Goal: Transaction & Acquisition: Purchase product/service

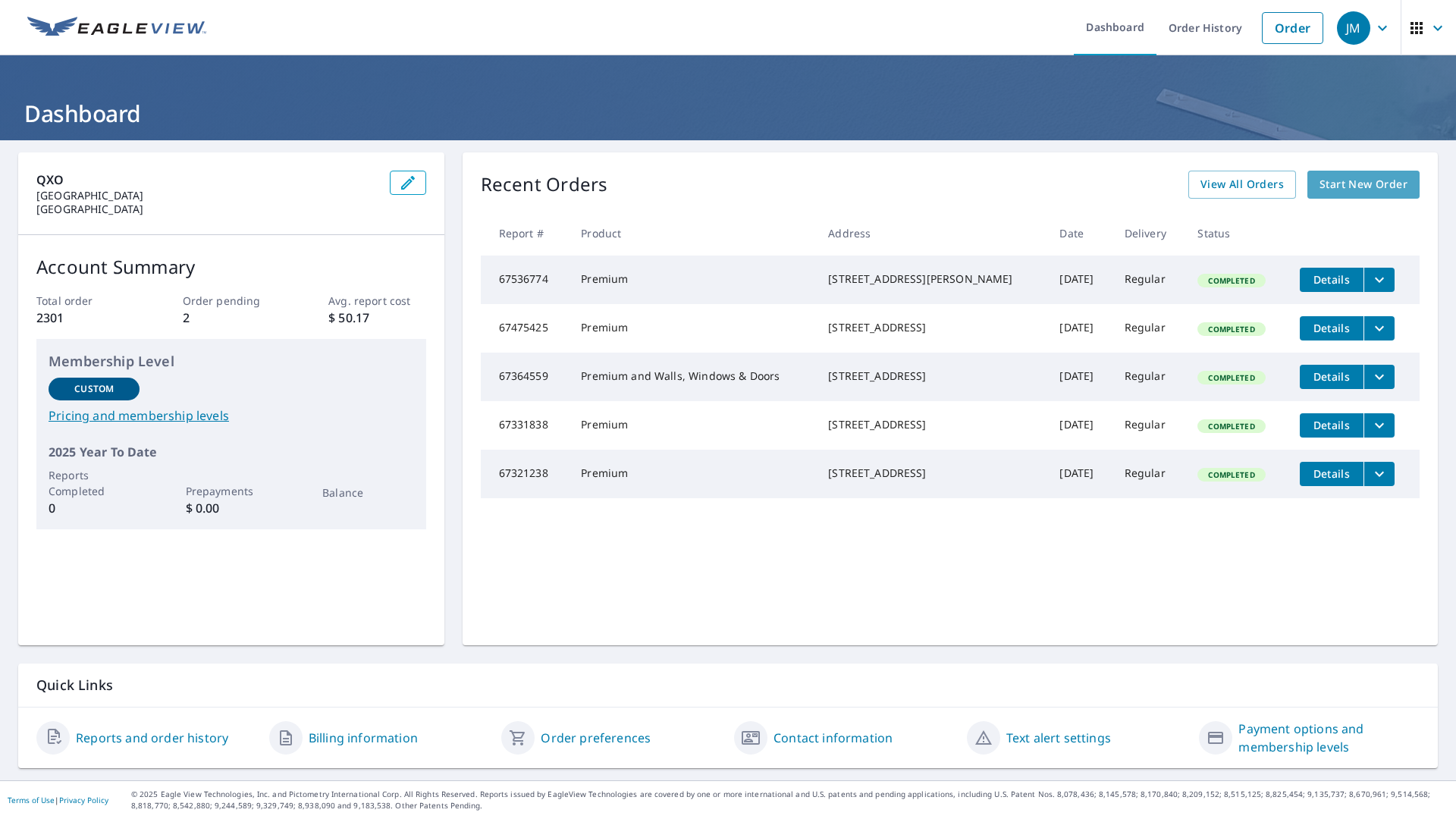
click at [1338, 186] on span "Start New Order" at bounding box center [1364, 184] width 88 height 19
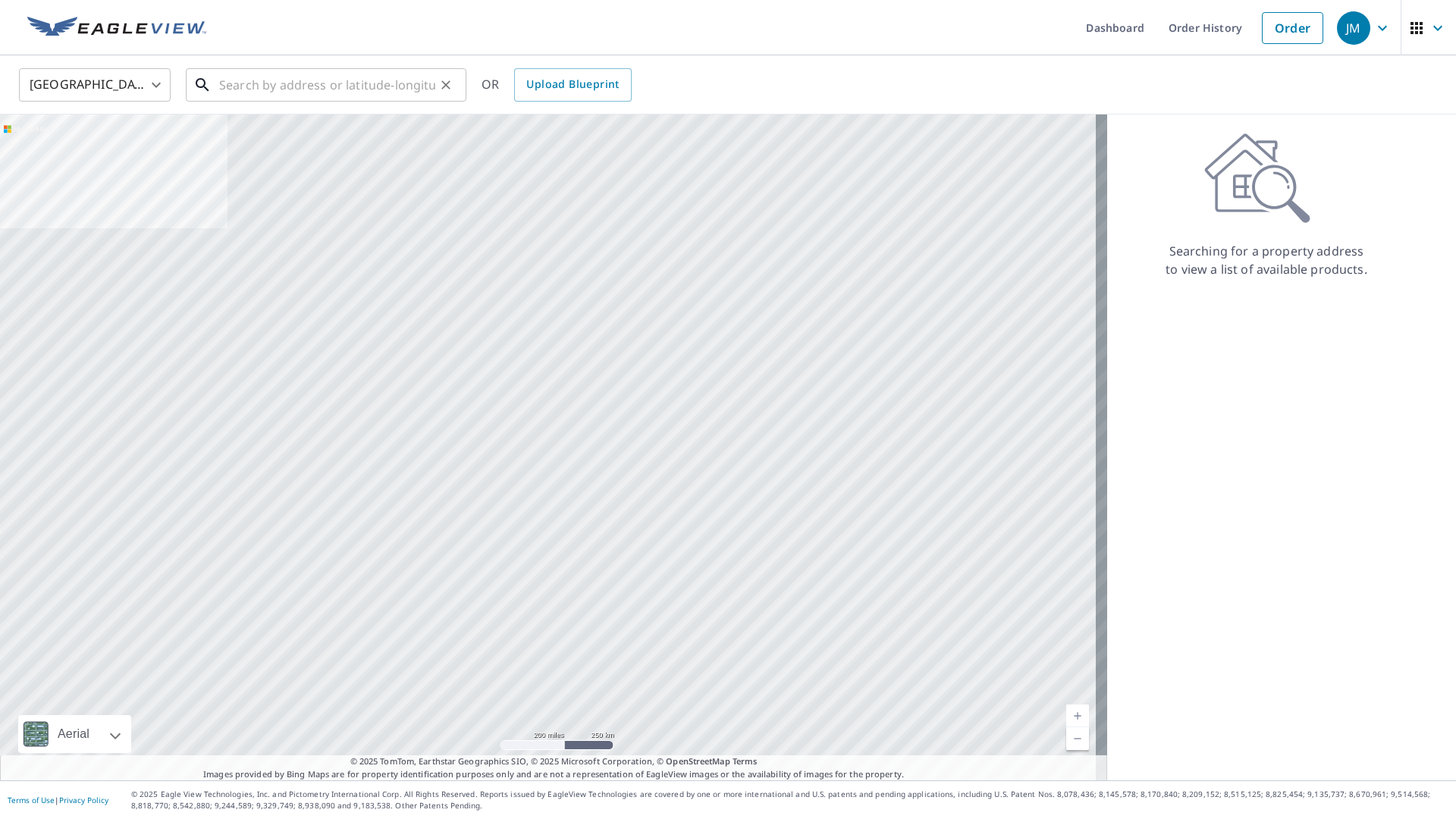
click at [305, 91] on input "text" at bounding box center [327, 85] width 216 height 43
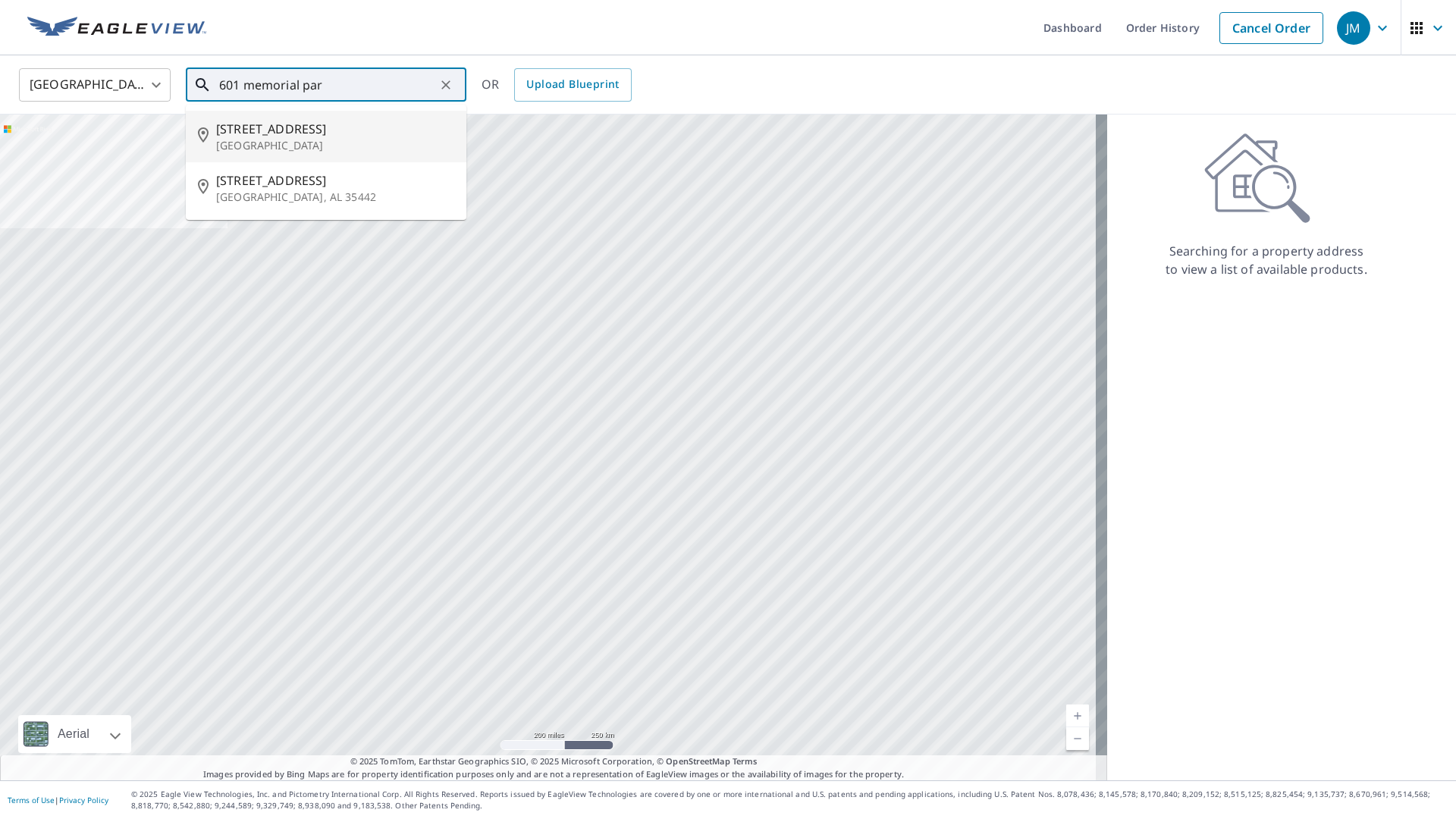
click at [301, 139] on p "[GEOGRAPHIC_DATA]" at bounding box center [335, 145] width 238 height 16
type input "[STREET_ADDRESS]"
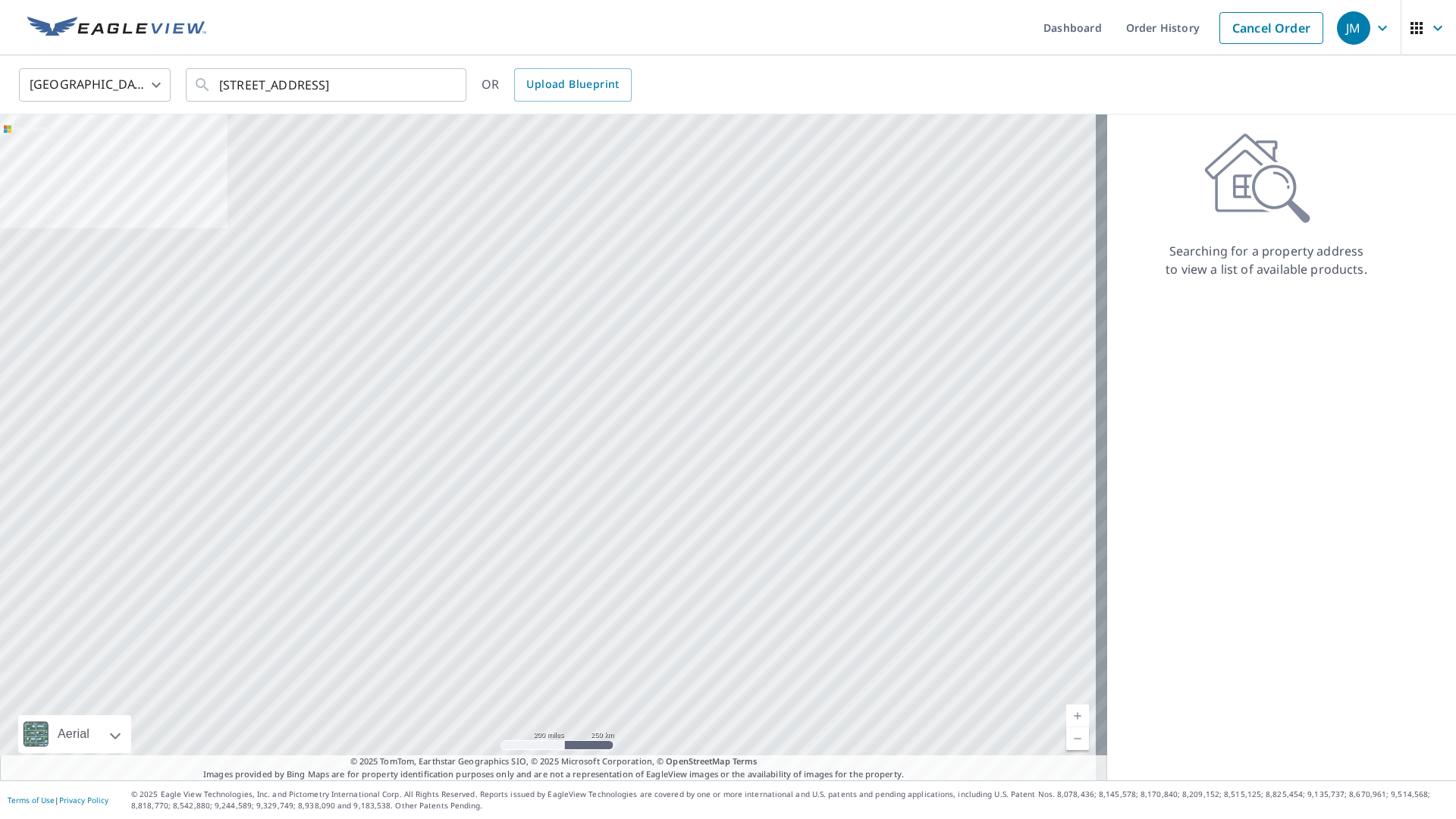
click at [301, 139] on div "Aerial Road A standard road map Aerial A detailed look from above Labels Labels…" at bounding box center [553, 447] width 1107 height 667
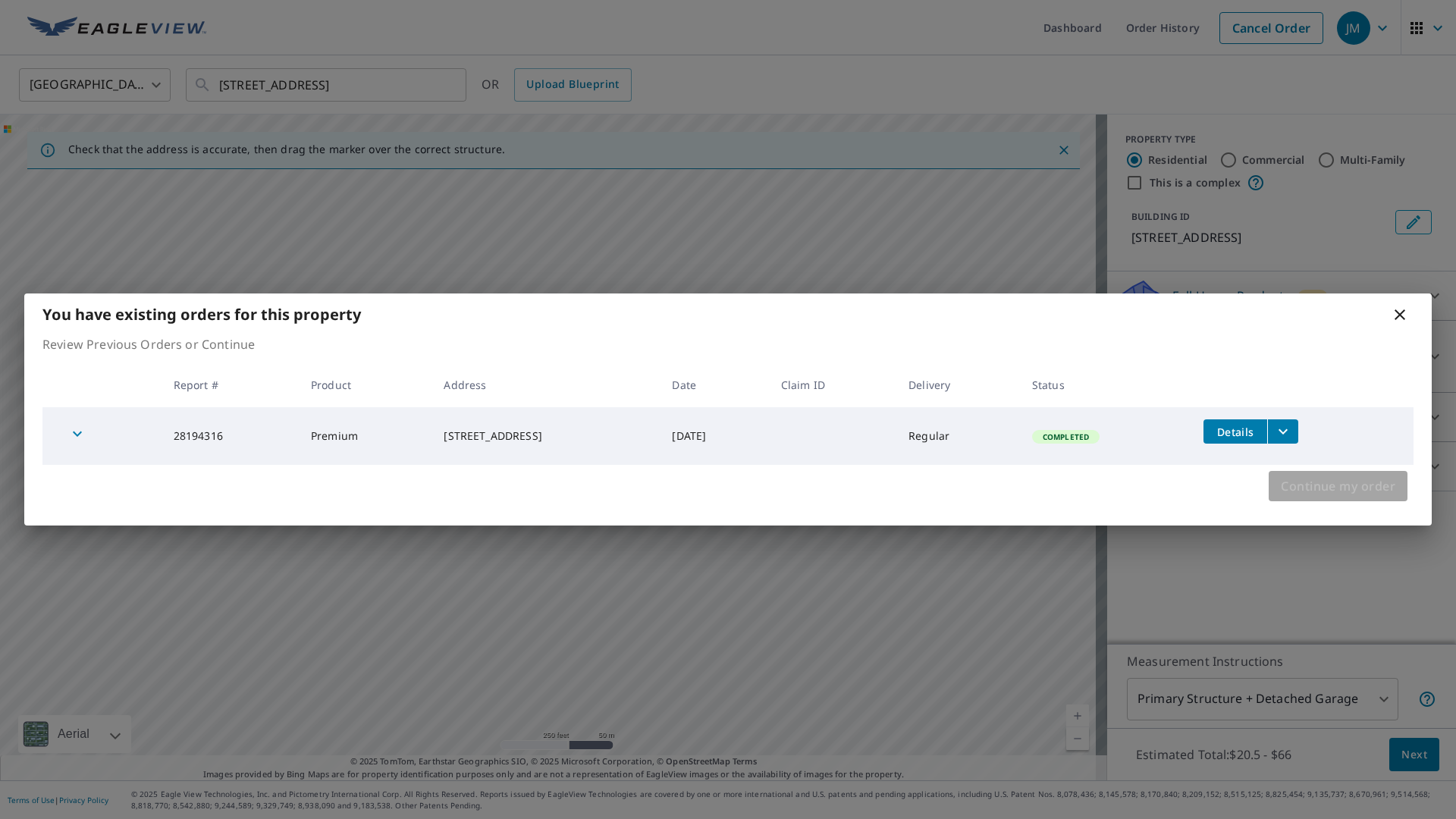
click at [1294, 496] on span "Continue my order" at bounding box center [1337, 486] width 114 height 21
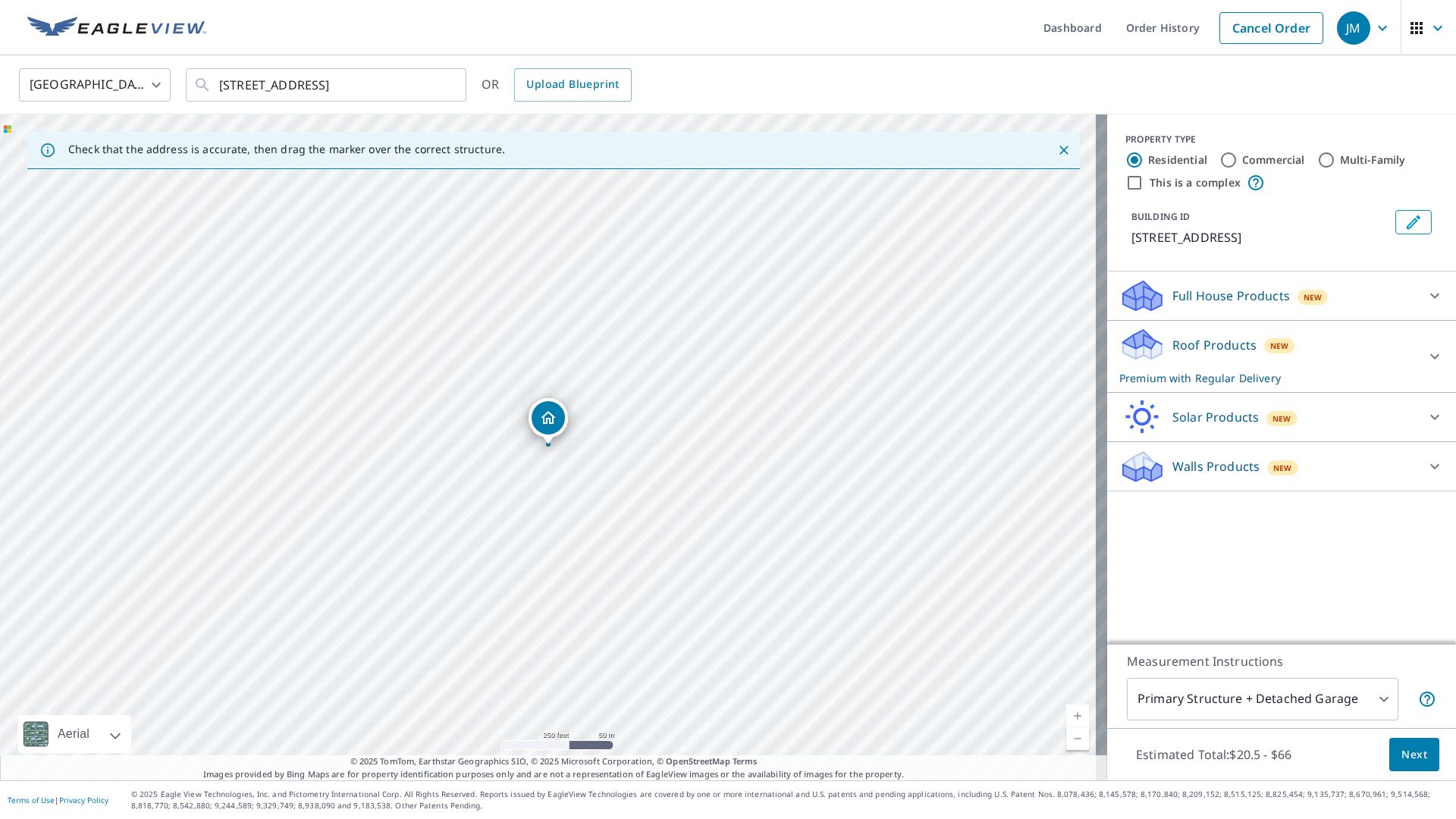
click at [1195, 354] on p "Roof Products" at bounding box center [1215, 345] width 84 height 18
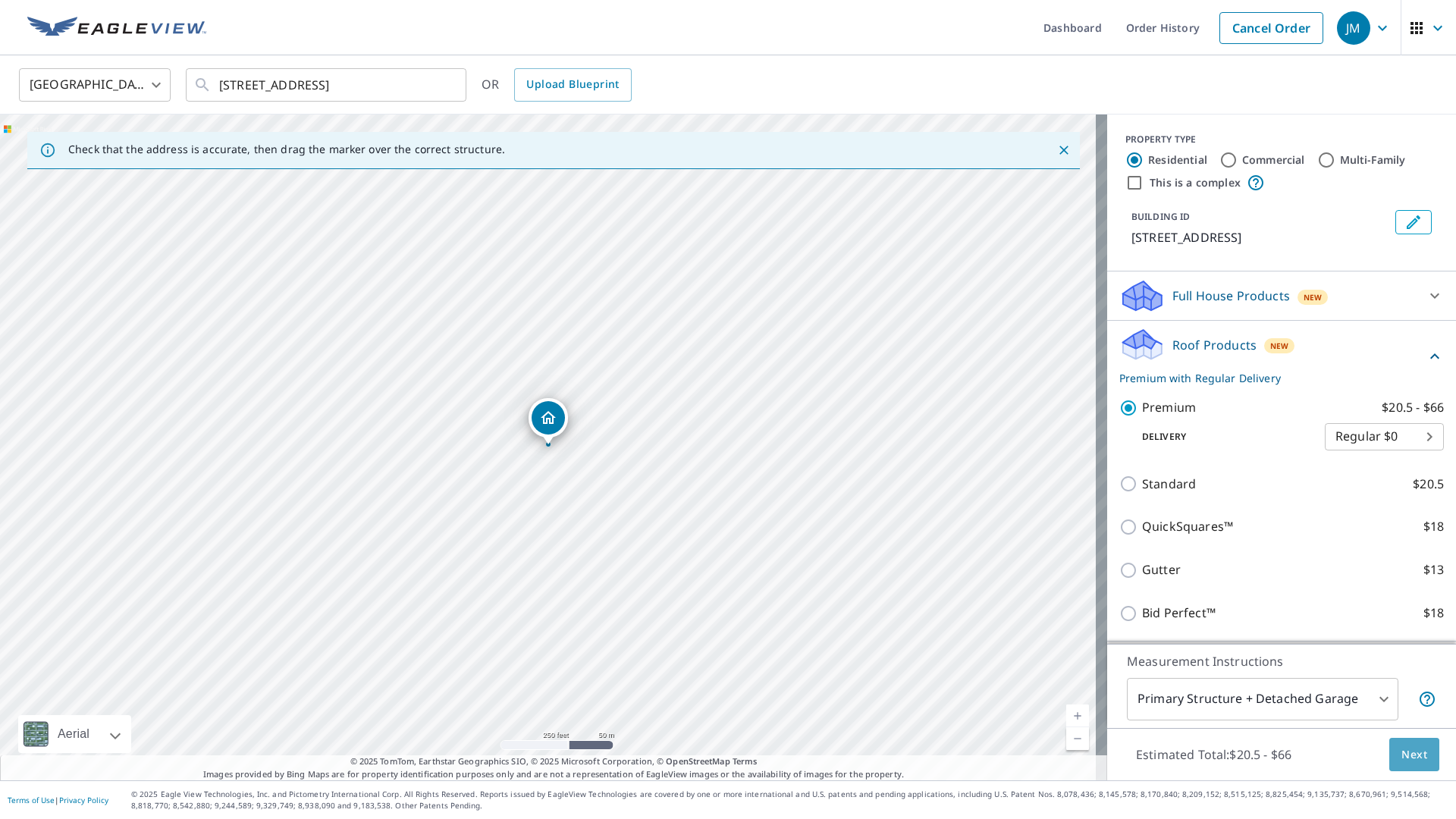
click at [1409, 751] on span "Next" at bounding box center [1414, 755] width 26 height 19
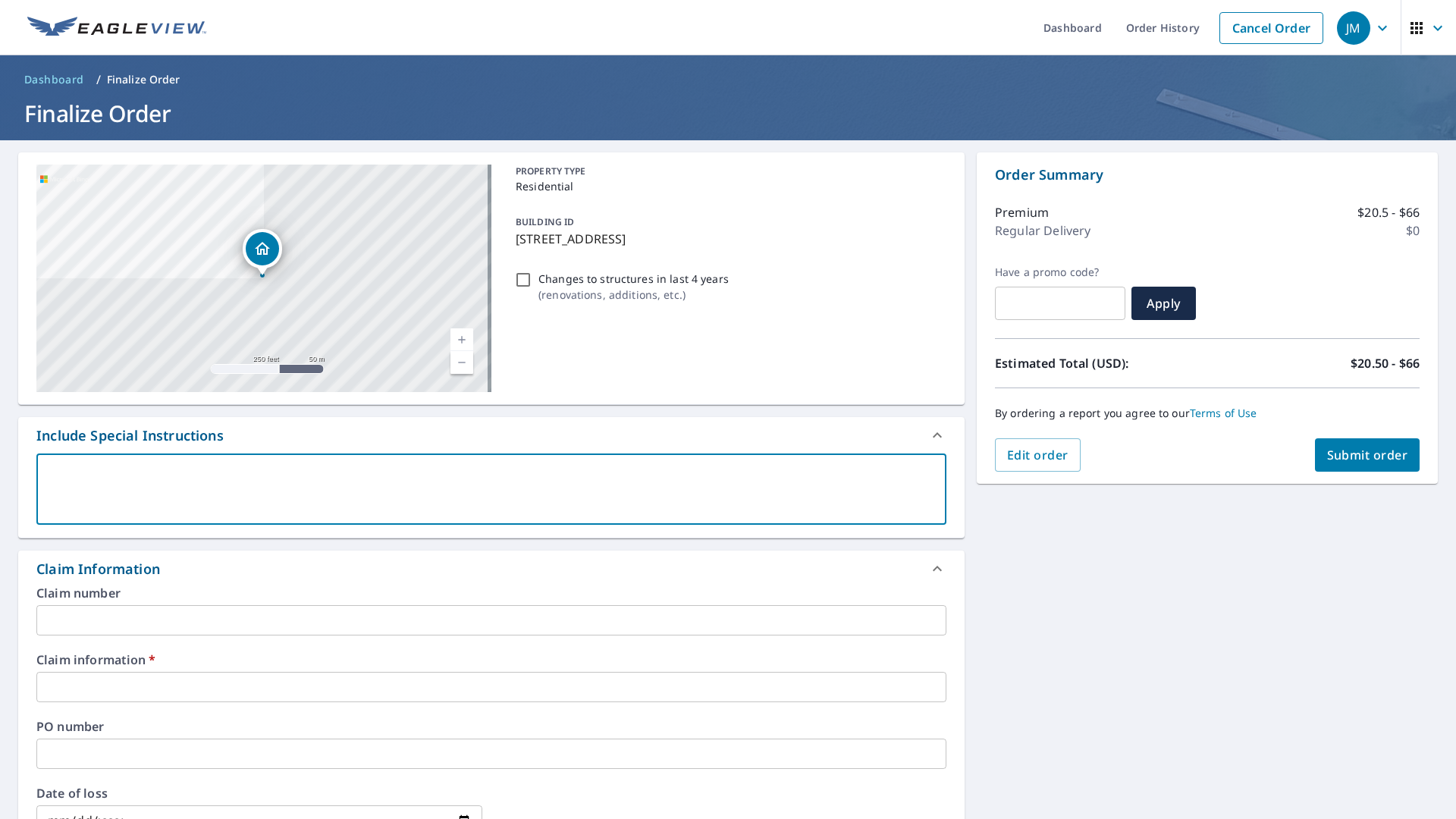
click at [271, 485] on textarea at bounding box center [492, 489] width 889 height 43
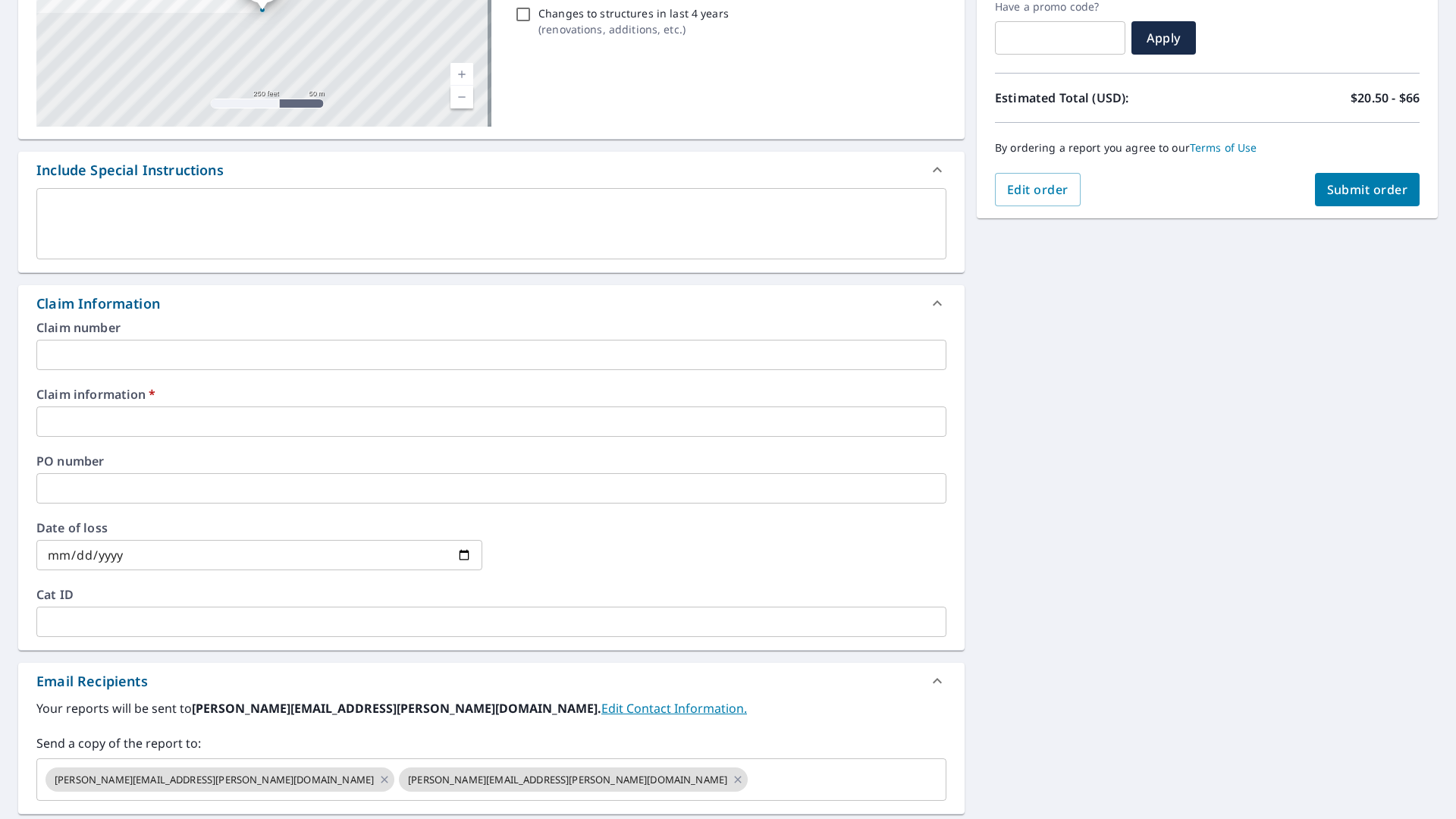
scroll to position [473, 0]
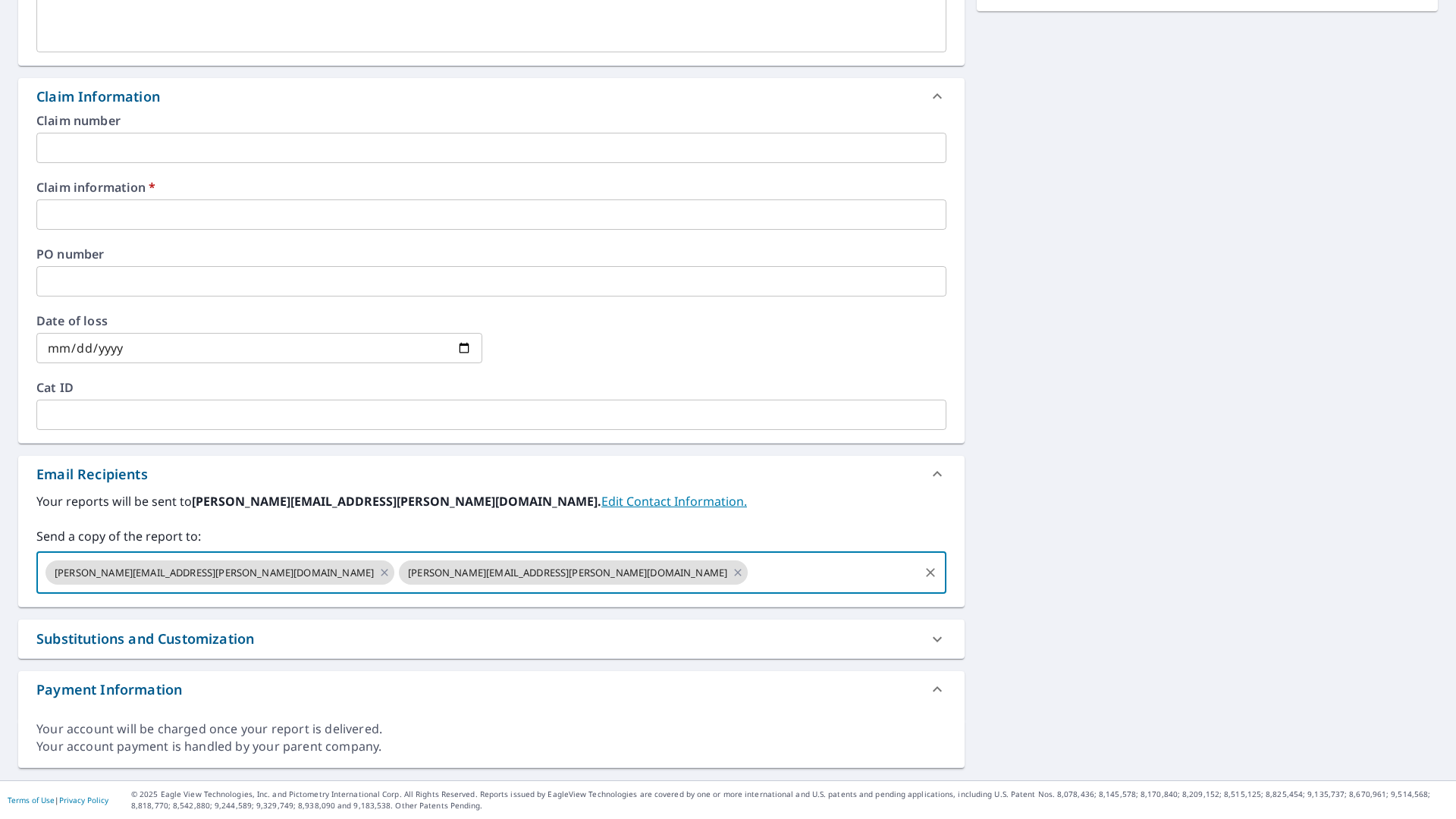
click at [750, 568] on input "text" at bounding box center [833, 573] width 167 height 29
type input "j"
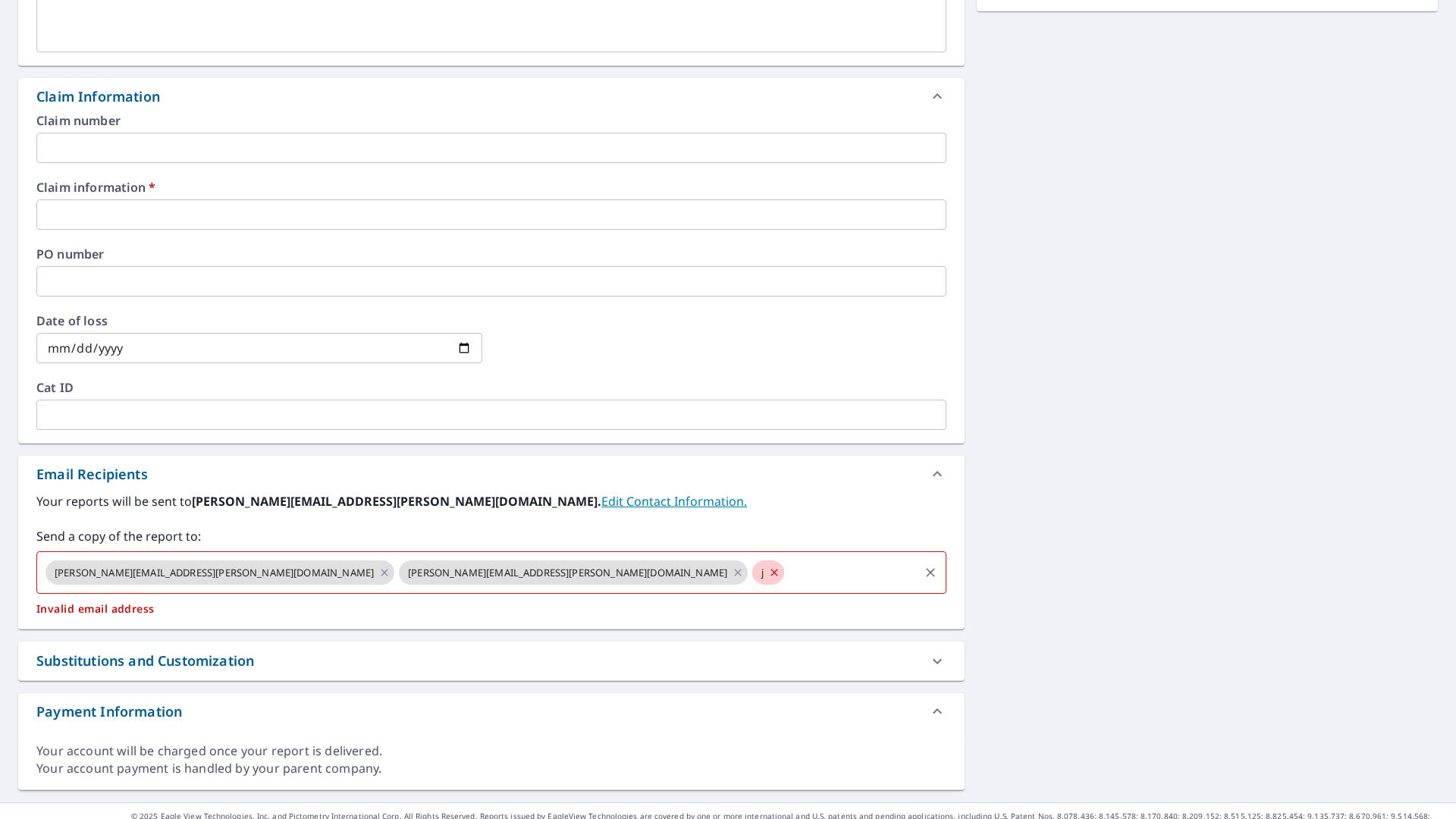
click at [769, 572] on icon at bounding box center [774, 572] width 12 height 16
checkbox input "true"
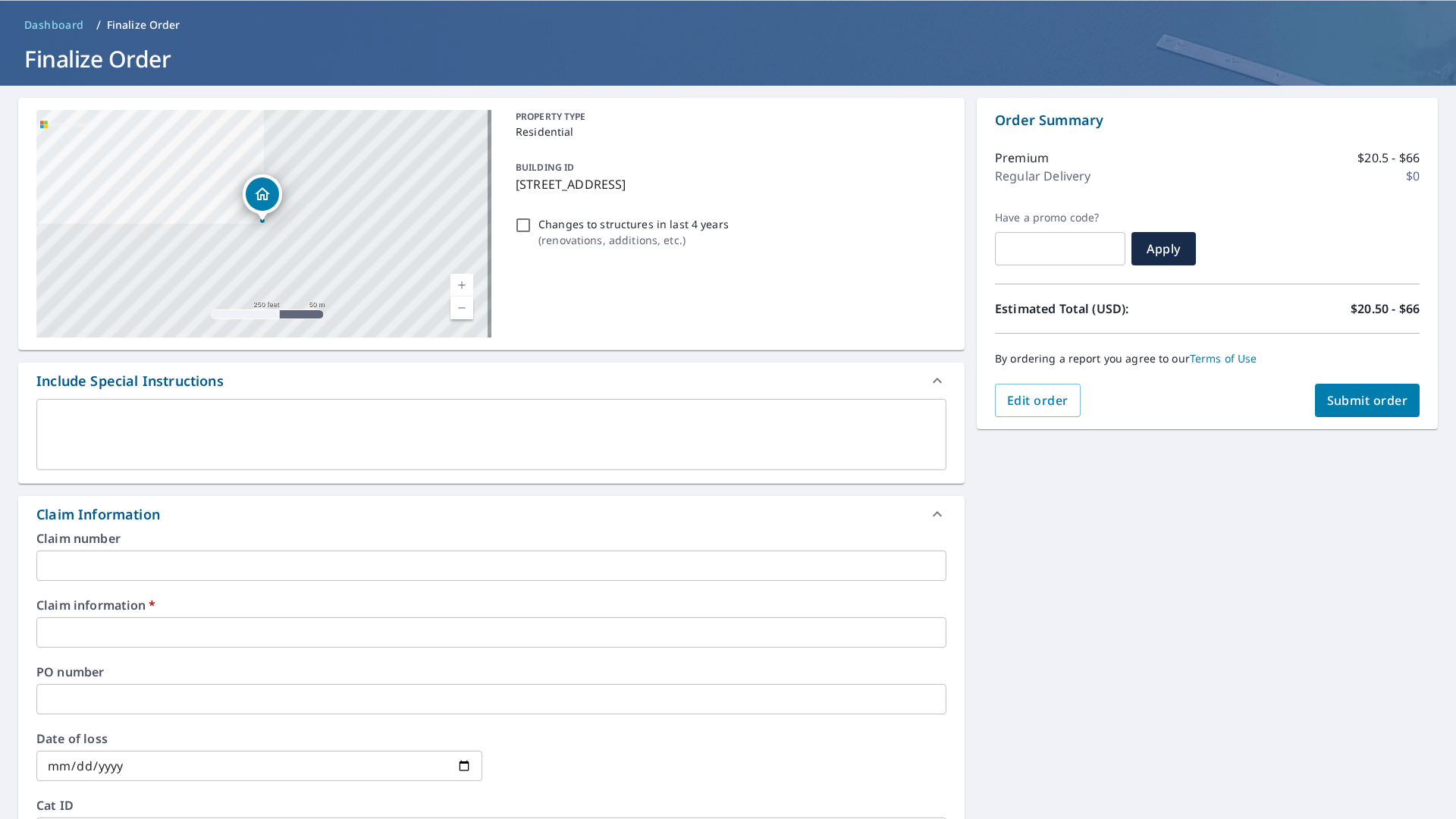
scroll to position [0, 0]
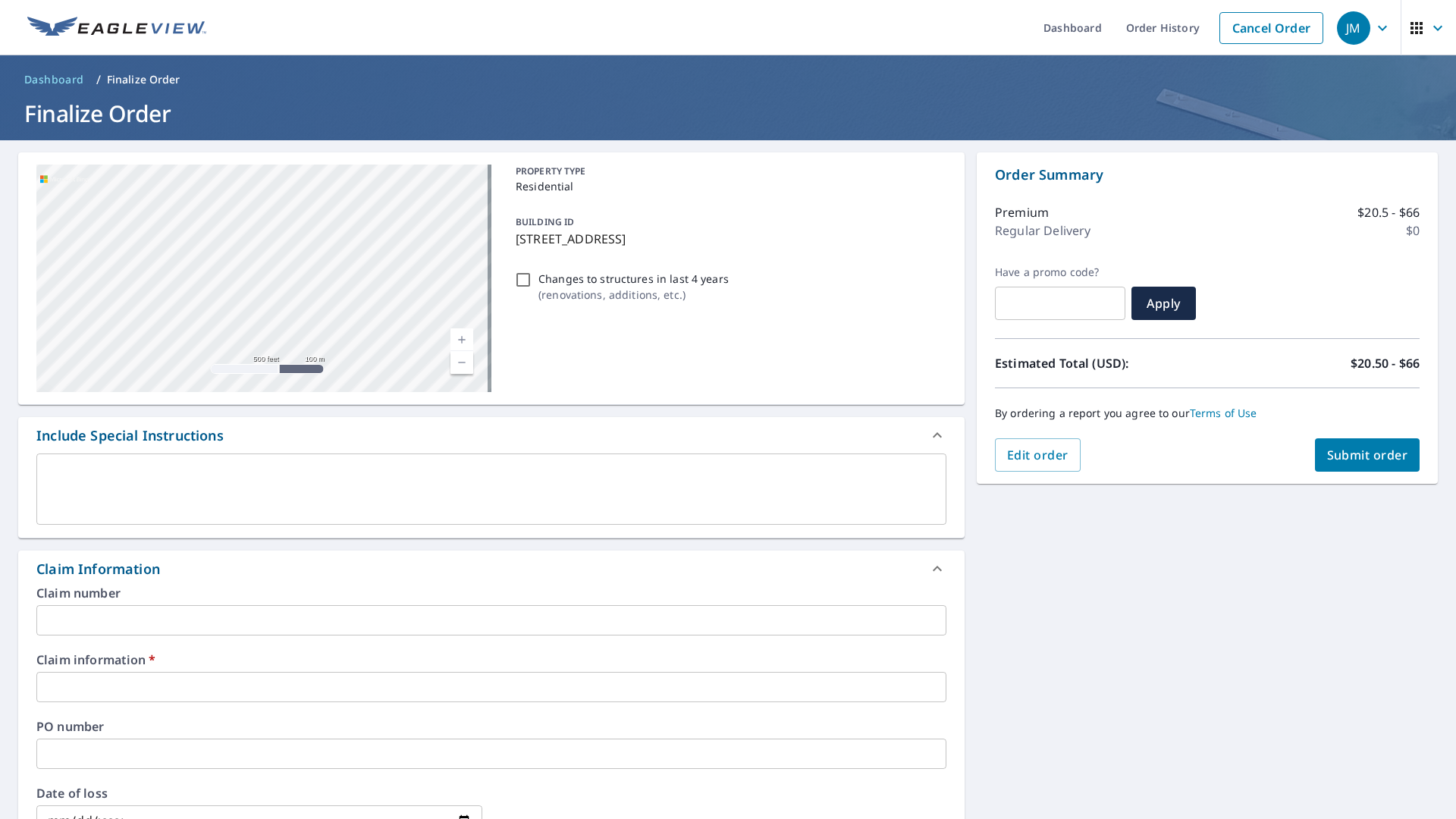
type input "[EMAIL_ADDRESS][DOMAIN_NAME]"
checkbox input "true"
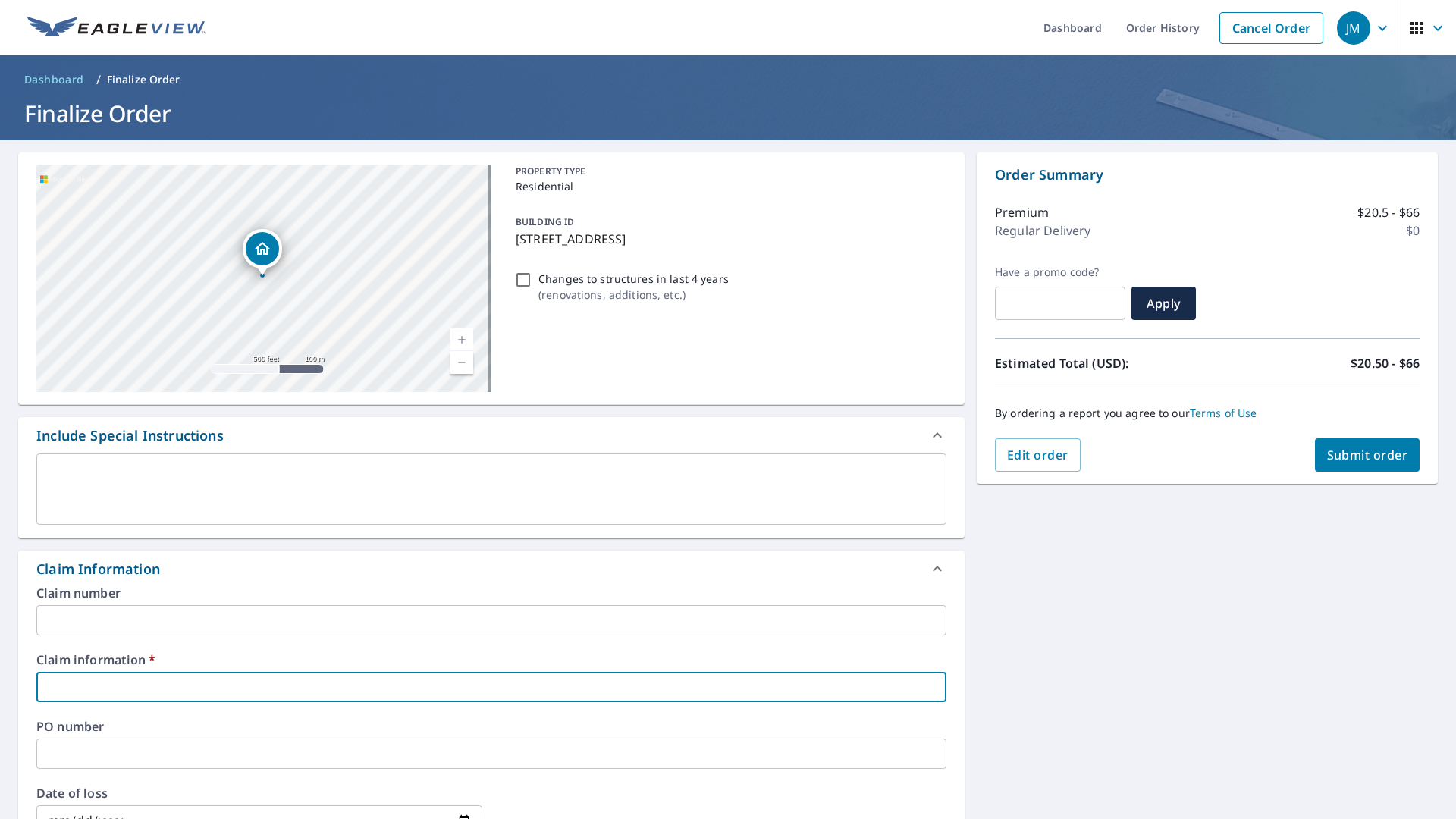
drag, startPoint x: 51, startPoint y: 682, endPoint x: 330, endPoint y: 685, distance: 279.0
click at [330, 685] on input "text" at bounding box center [491, 687] width 910 height 30
type input "5"
checkbox input "true"
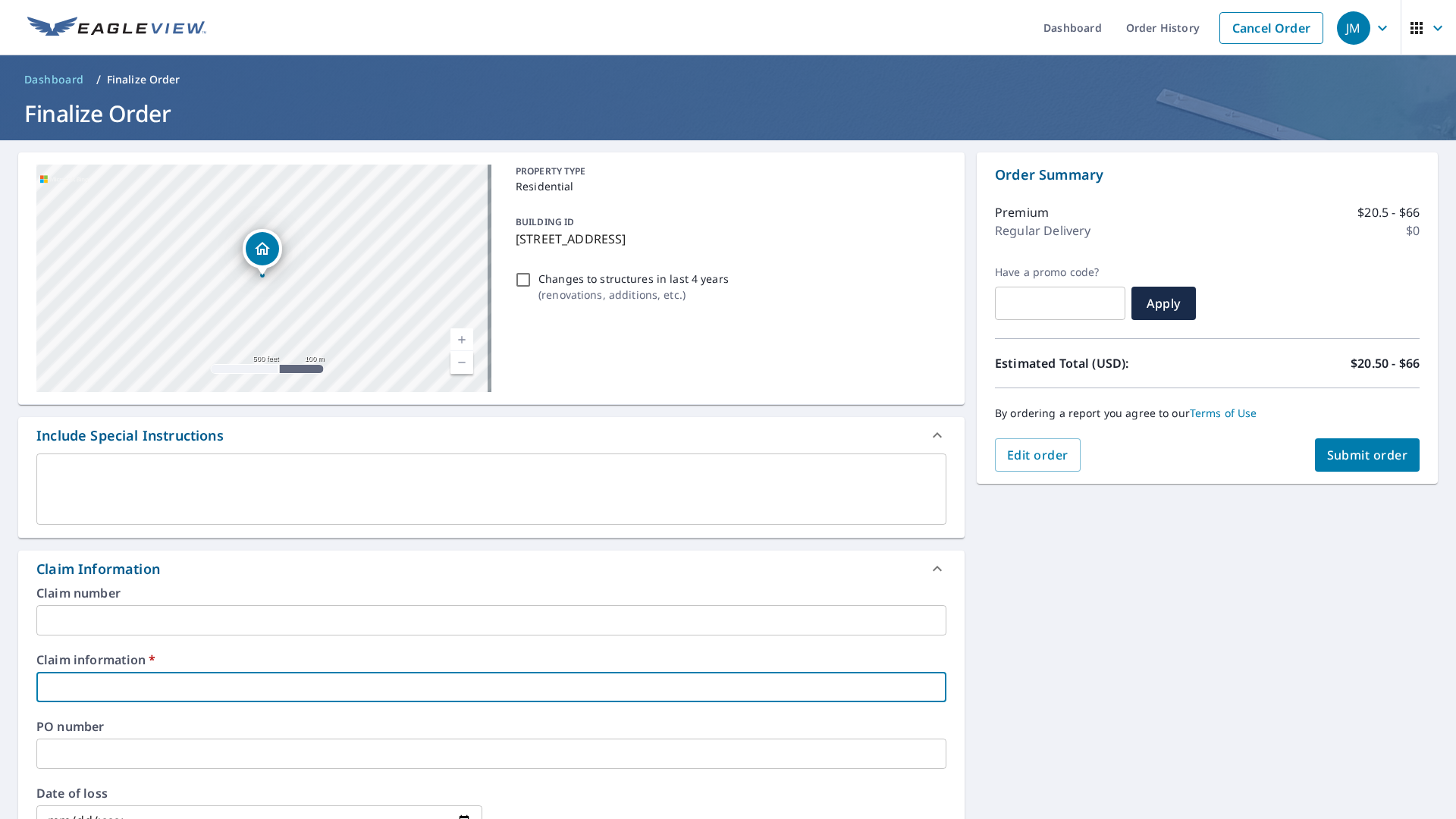
type input "4"
checkbox input "true"
type input "41"
checkbox input "true"
type input "413"
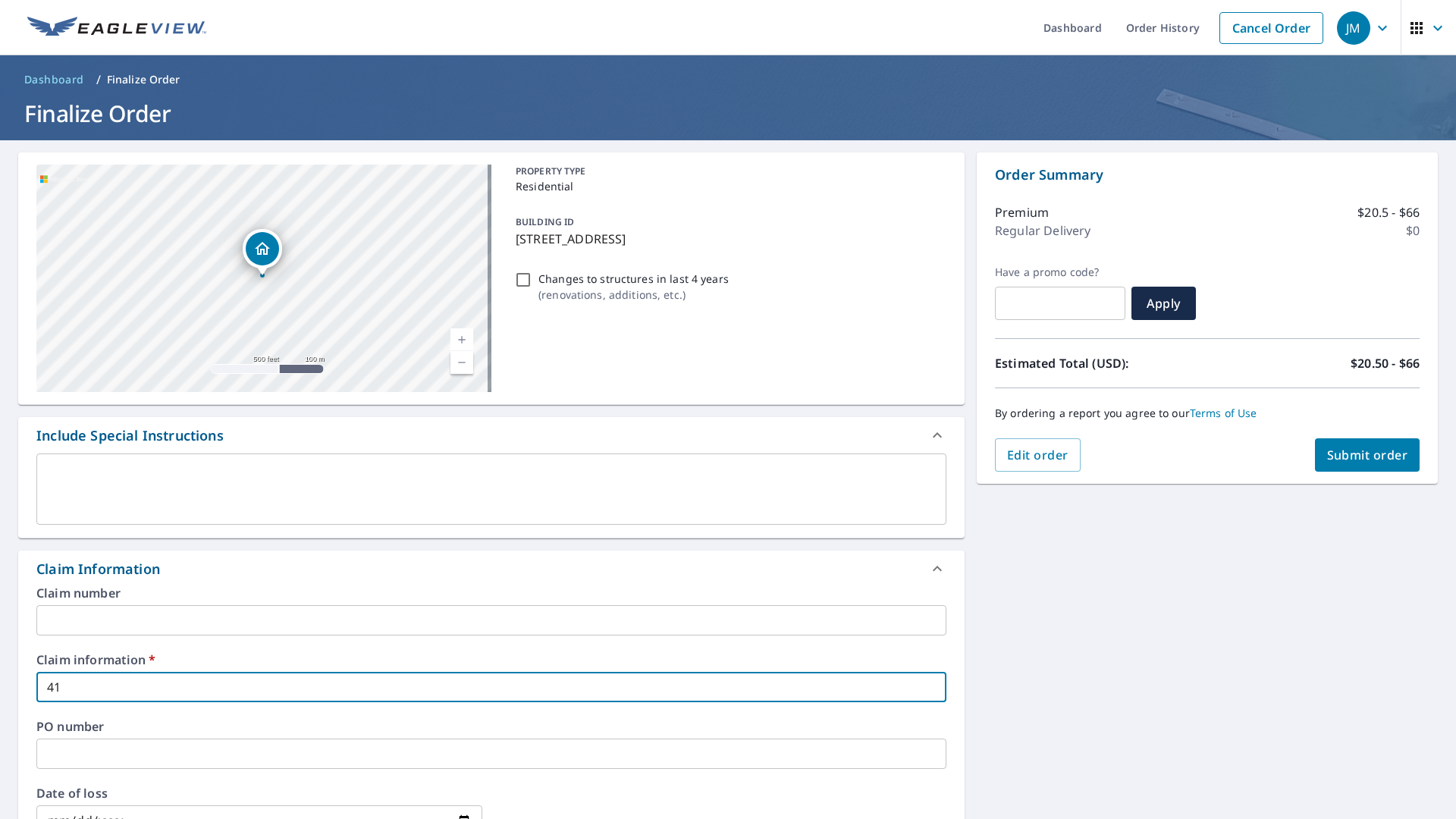
checkbox input "true"
type input "4135"
checkbox input "true"
type input "41359"
checkbox input "true"
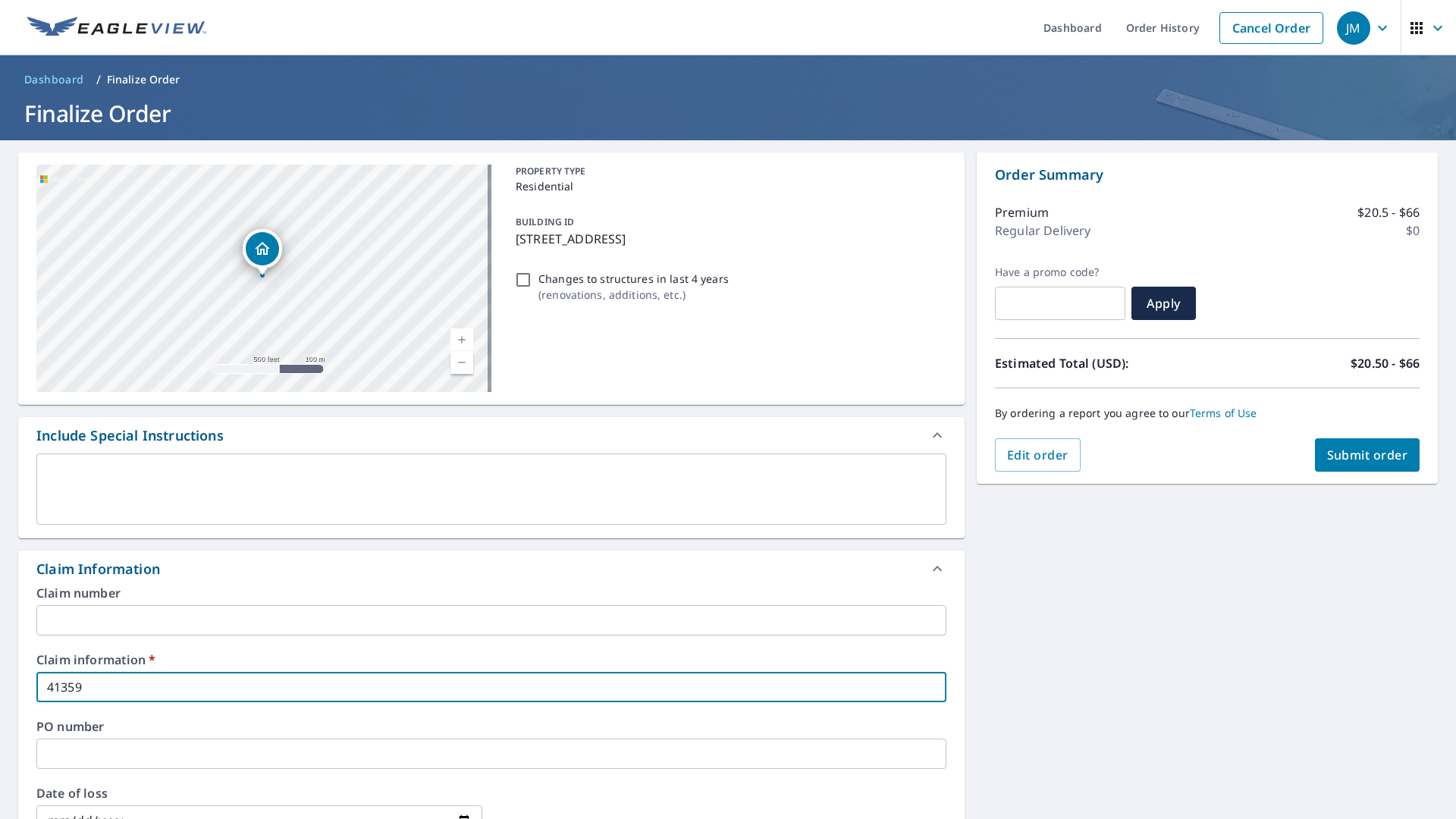
type input "413595"
checkbox input "true"
click at [148, 687] on input "413595" at bounding box center [491, 687] width 910 height 30
type input "413595"
checkbox input "true"
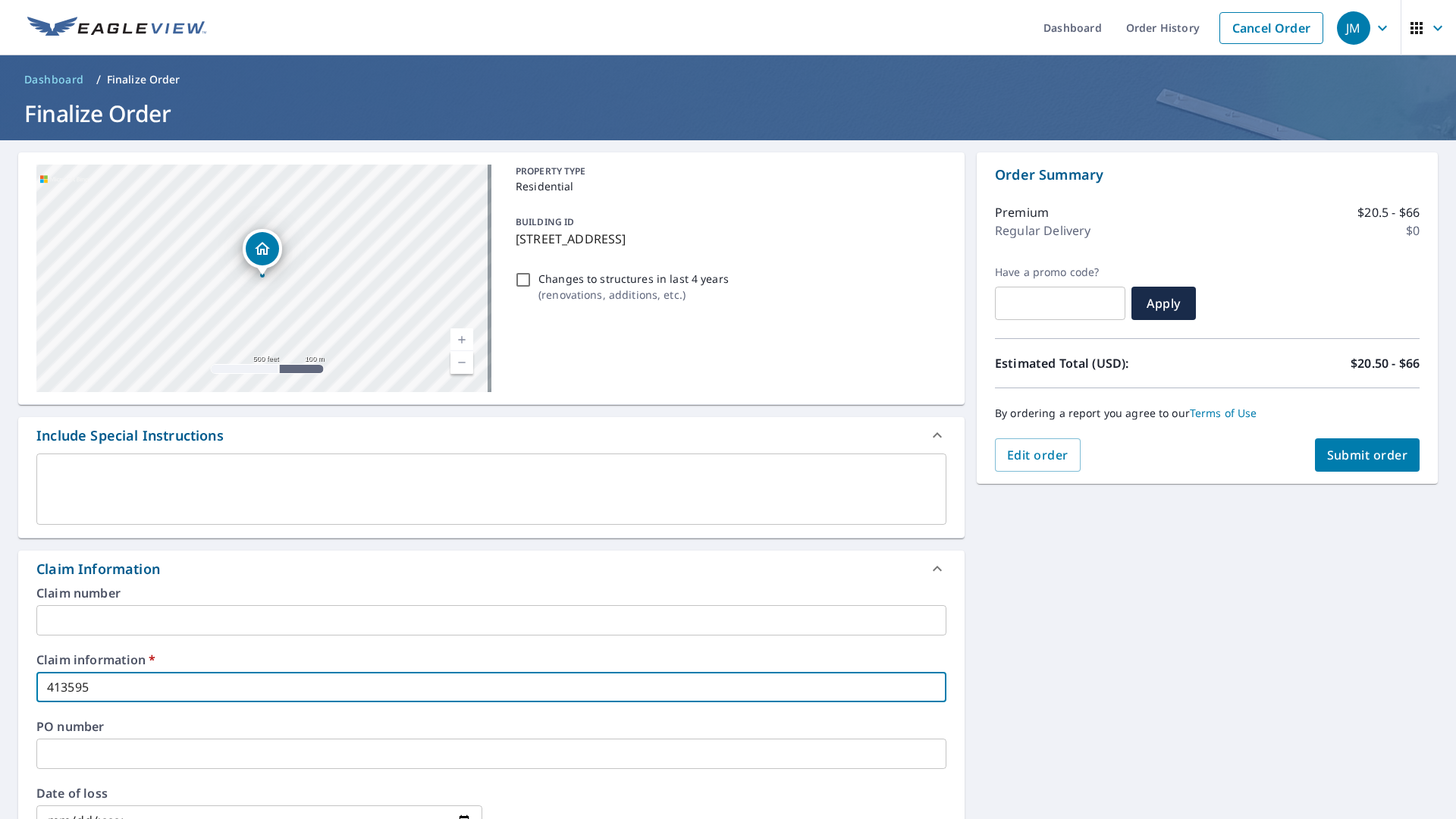
type input "413595 J"
checkbox input "true"
type input "413595 Je"
checkbox input "true"
type input "413595 J"
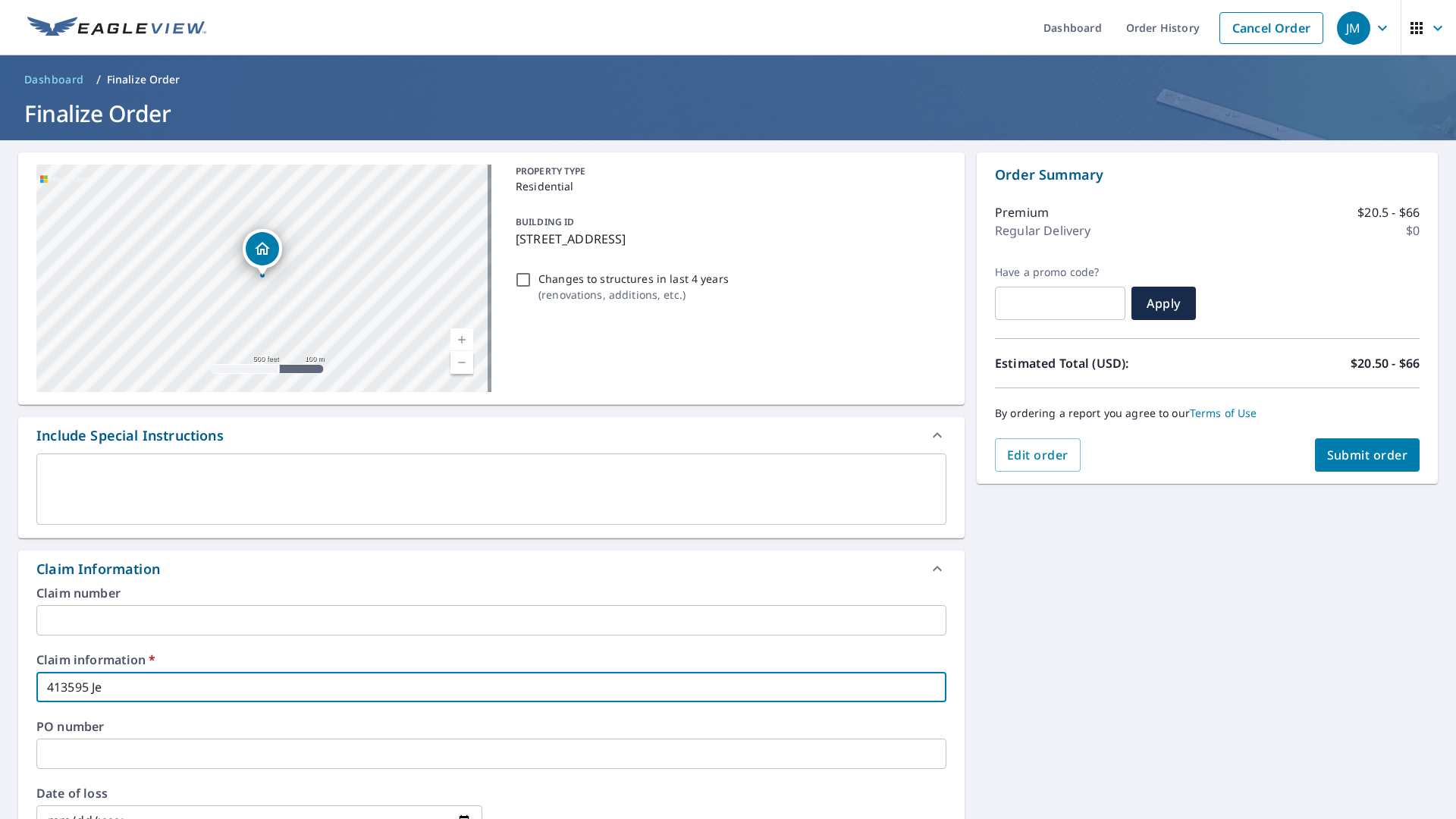
checkbox input "true"
type input "413595"
checkbox input "true"
type input "413595 J"
checkbox input "true"
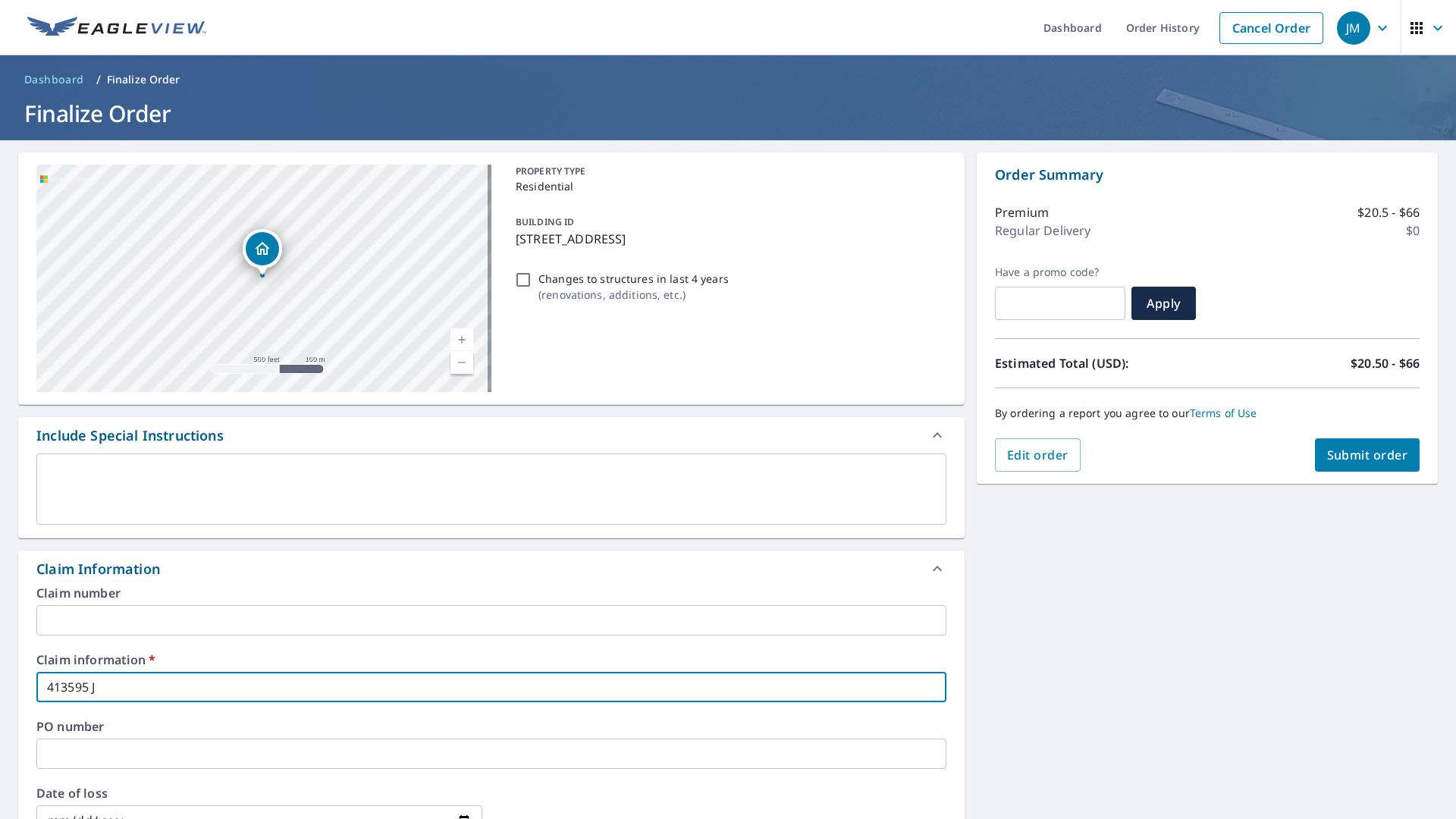
type input "413595 Jo"
checkbox input "true"
type input "413595 [PERSON_NAME]"
checkbox input "true"
type input "413595 [PERSON_NAME]"
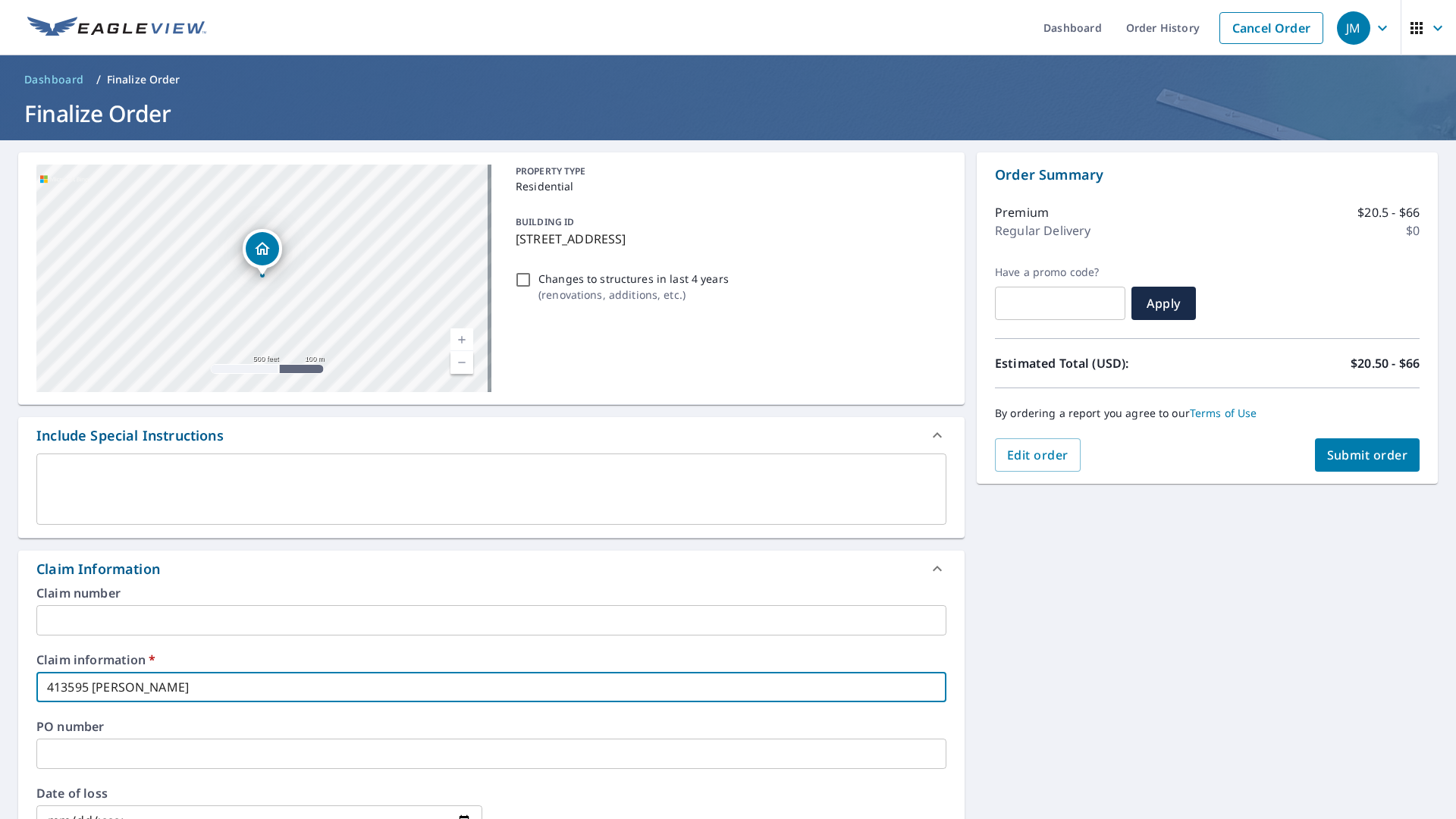
checkbox input "true"
type input "413595 [PERSON_NAME]"
checkbox input "true"
type input "413595 [PERSON_NAME] [PERSON_NAME]"
checkbox input "true"
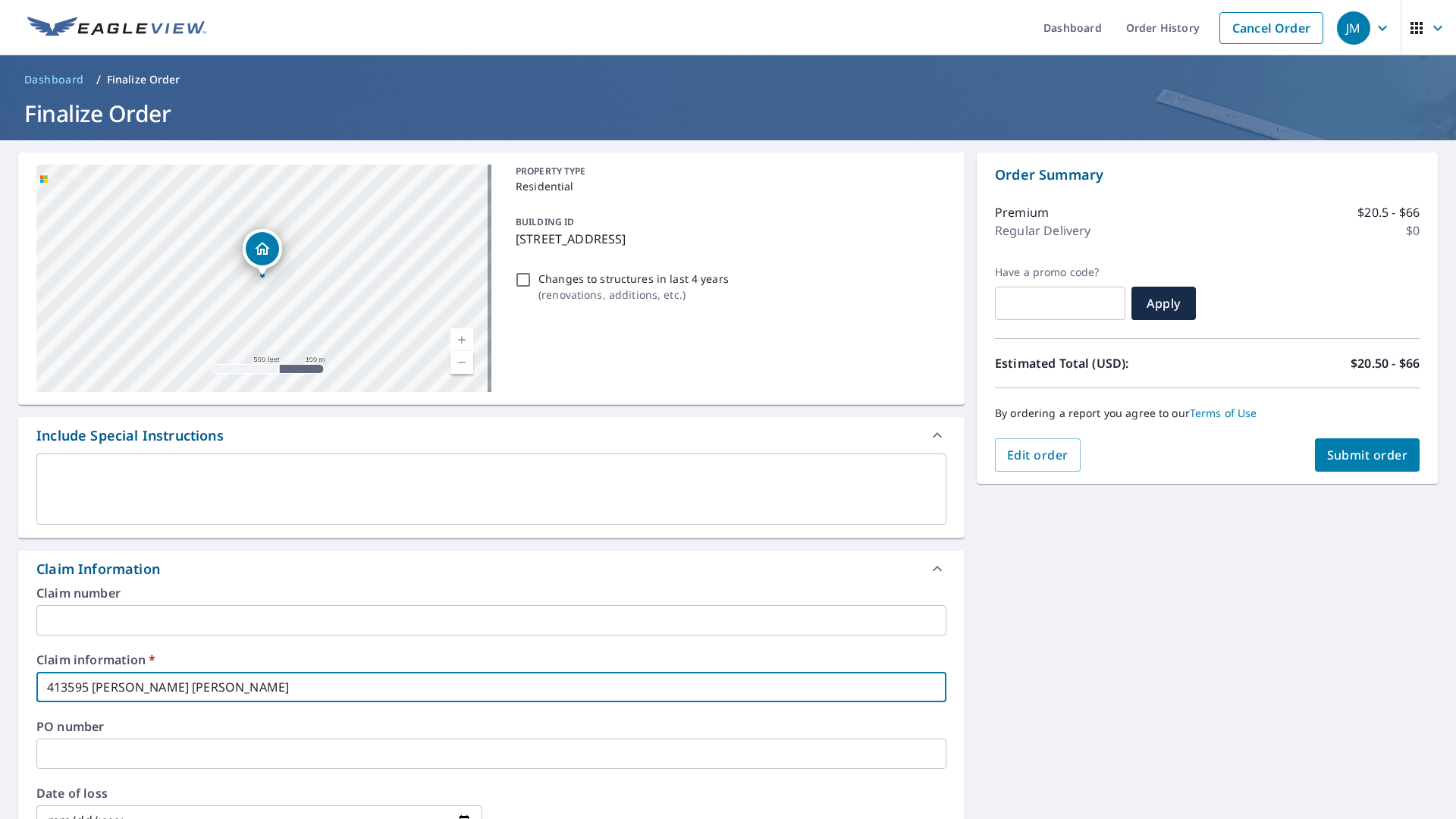
type input "413595 [PERSON_NAME]"
checkbox input "true"
type input "413595 [PERSON_NAME]"
checkbox input "true"
type input "413595 [PERSON_NAME]"
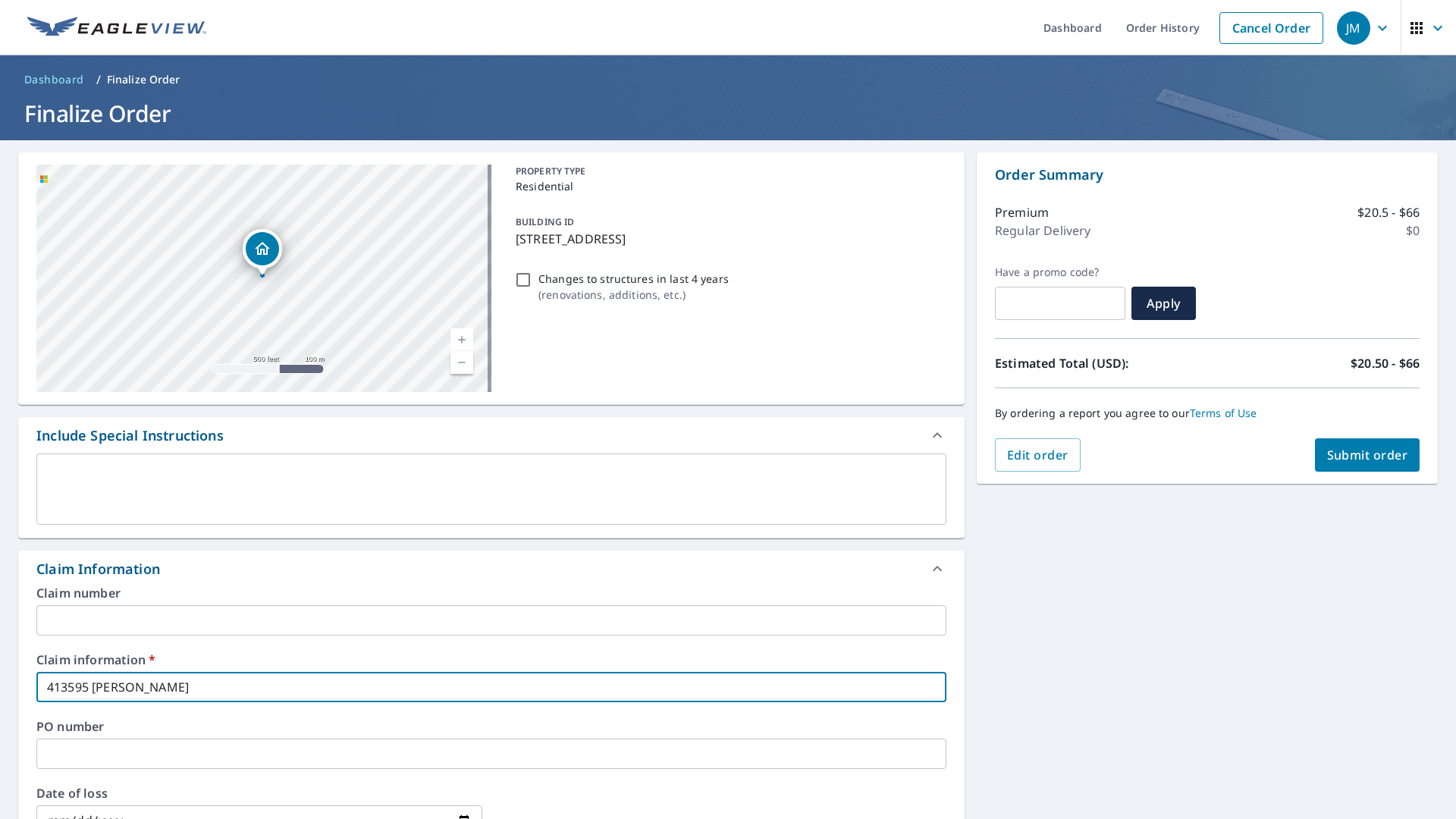
checkbox input "true"
type input "413595 [PERSON_NAME]"
checkbox input "true"
type input "413595 [PERSON_NAME]"
checkbox input "true"
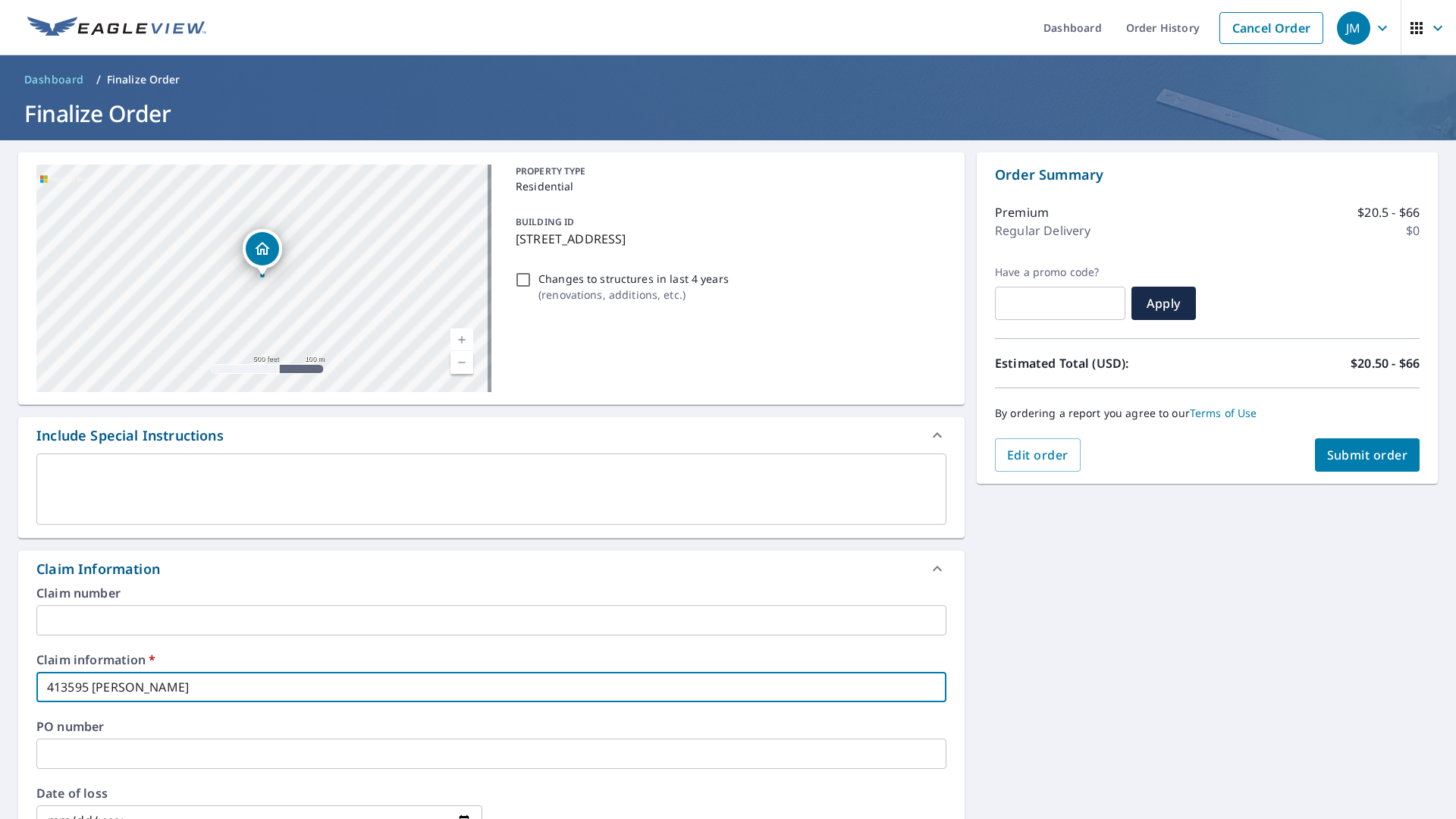
type input "413595 [PERSON_NAME]"
click at [1343, 452] on span "Submit order" at bounding box center [1367, 455] width 81 height 16
checkbox input "true"
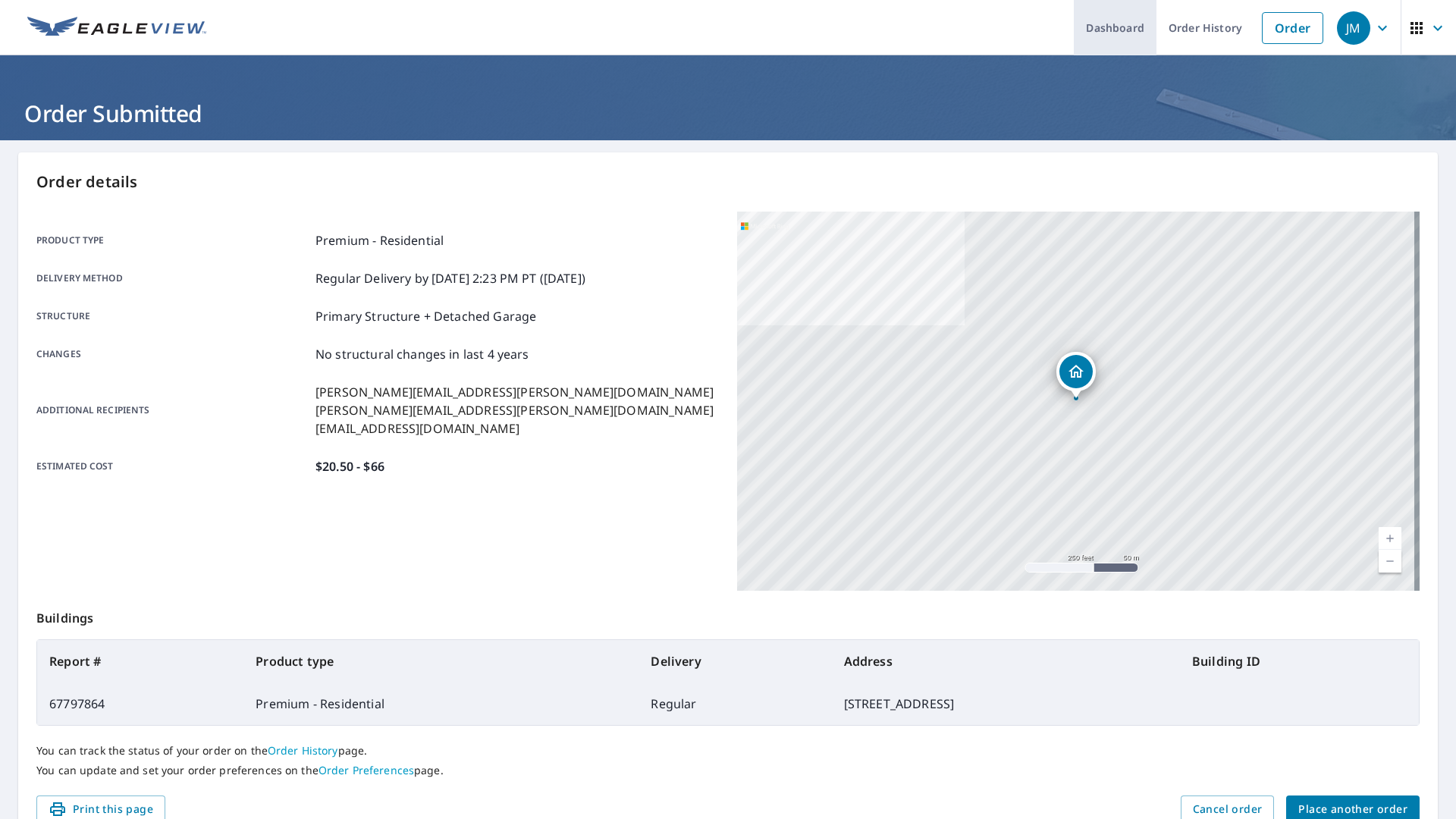
click at [1122, 29] on link "Dashboard" at bounding box center [1116, 27] width 83 height 56
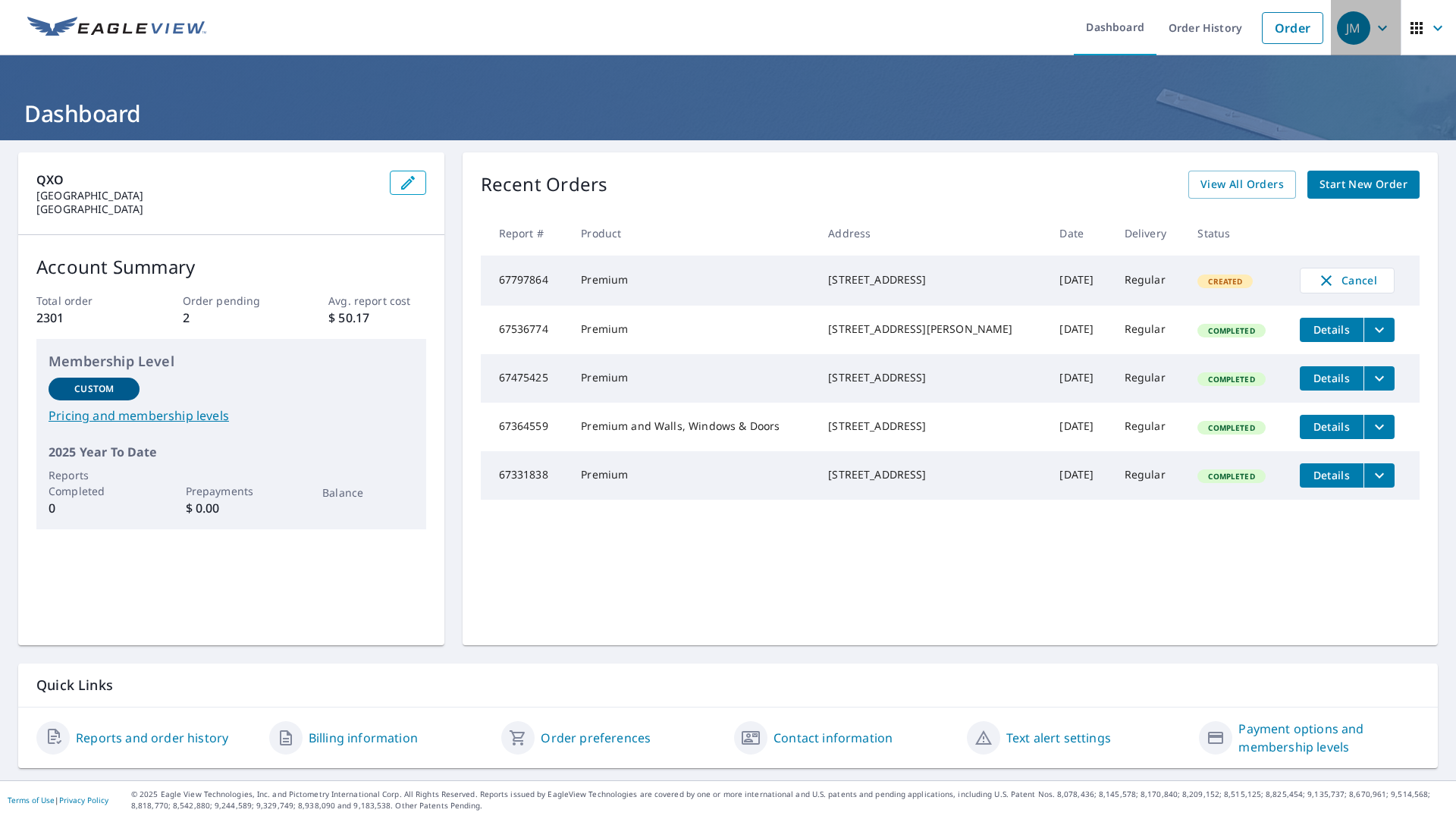
click at [1349, 29] on div "JM" at bounding box center [1354, 27] width 34 height 34
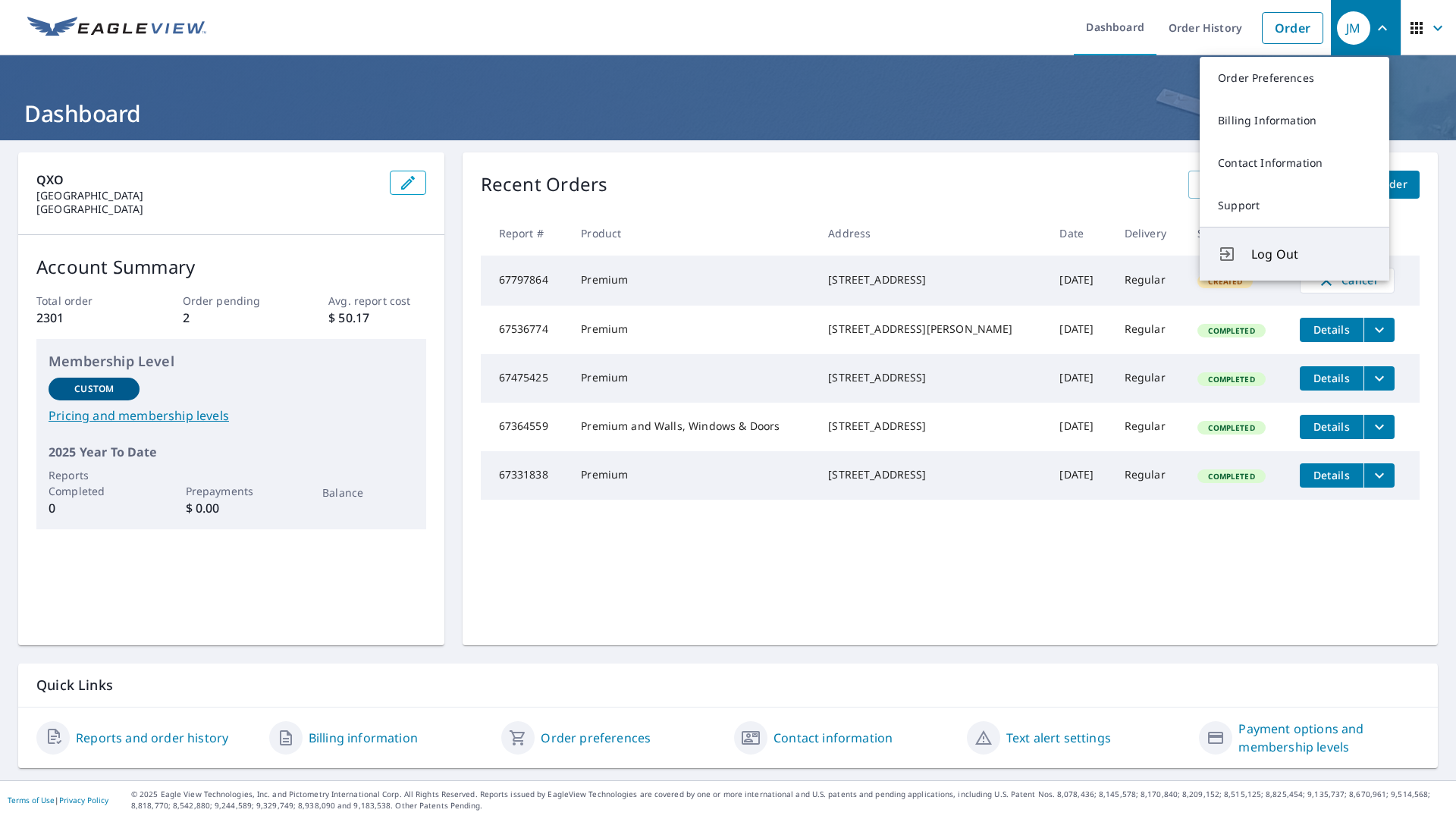
click at [1243, 255] on button "Log Out" at bounding box center [1294, 253] width 190 height 54
